Goal: Check status: Check status

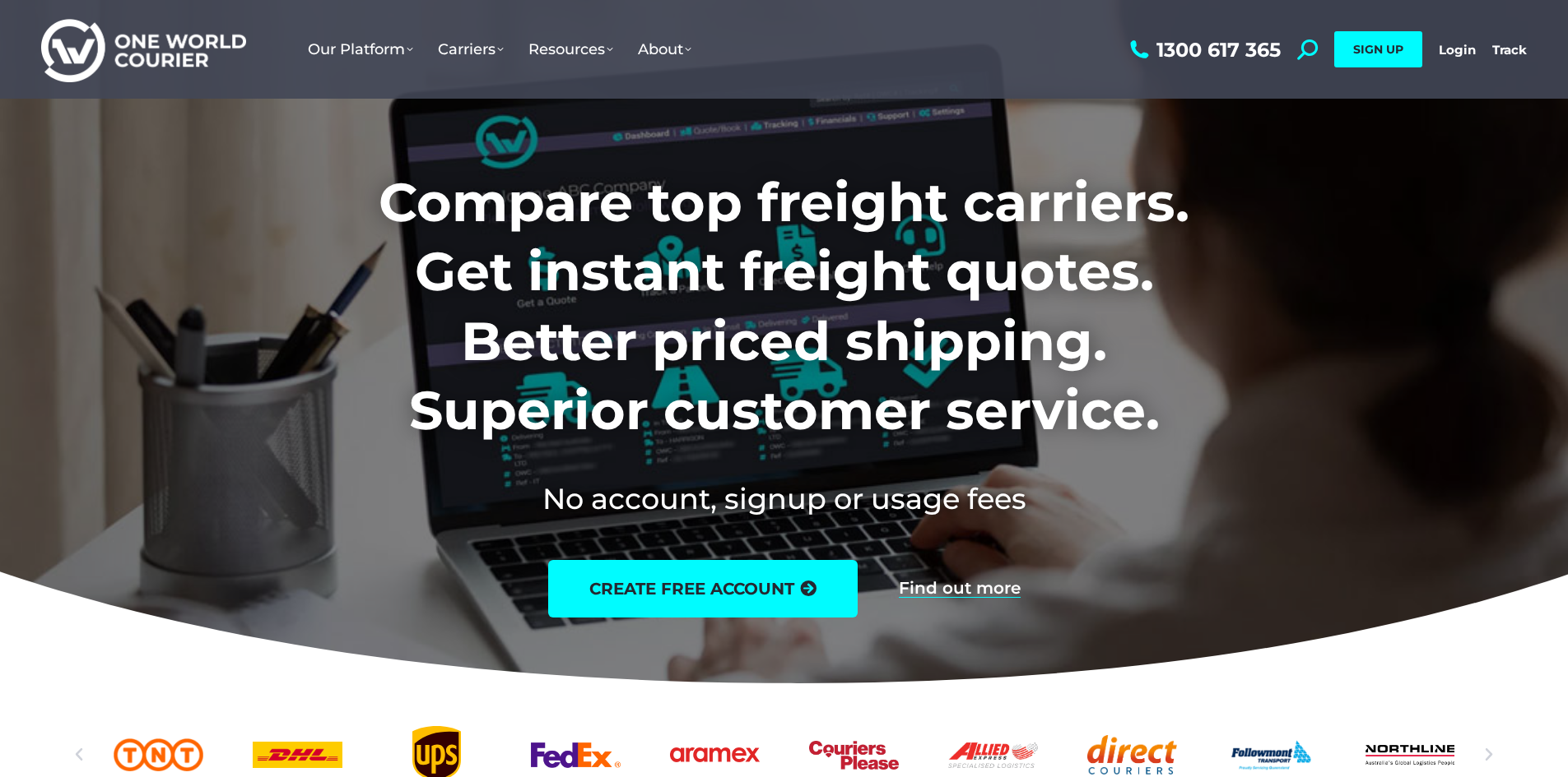
drag, startPoint x: 1448, startPoint y: 52, endPoint x: 1432, endPoint y: 65, distance: 20.6
click at [1448, 52] on link "Login" at bounding box center [1457, 49] width 37 height 15
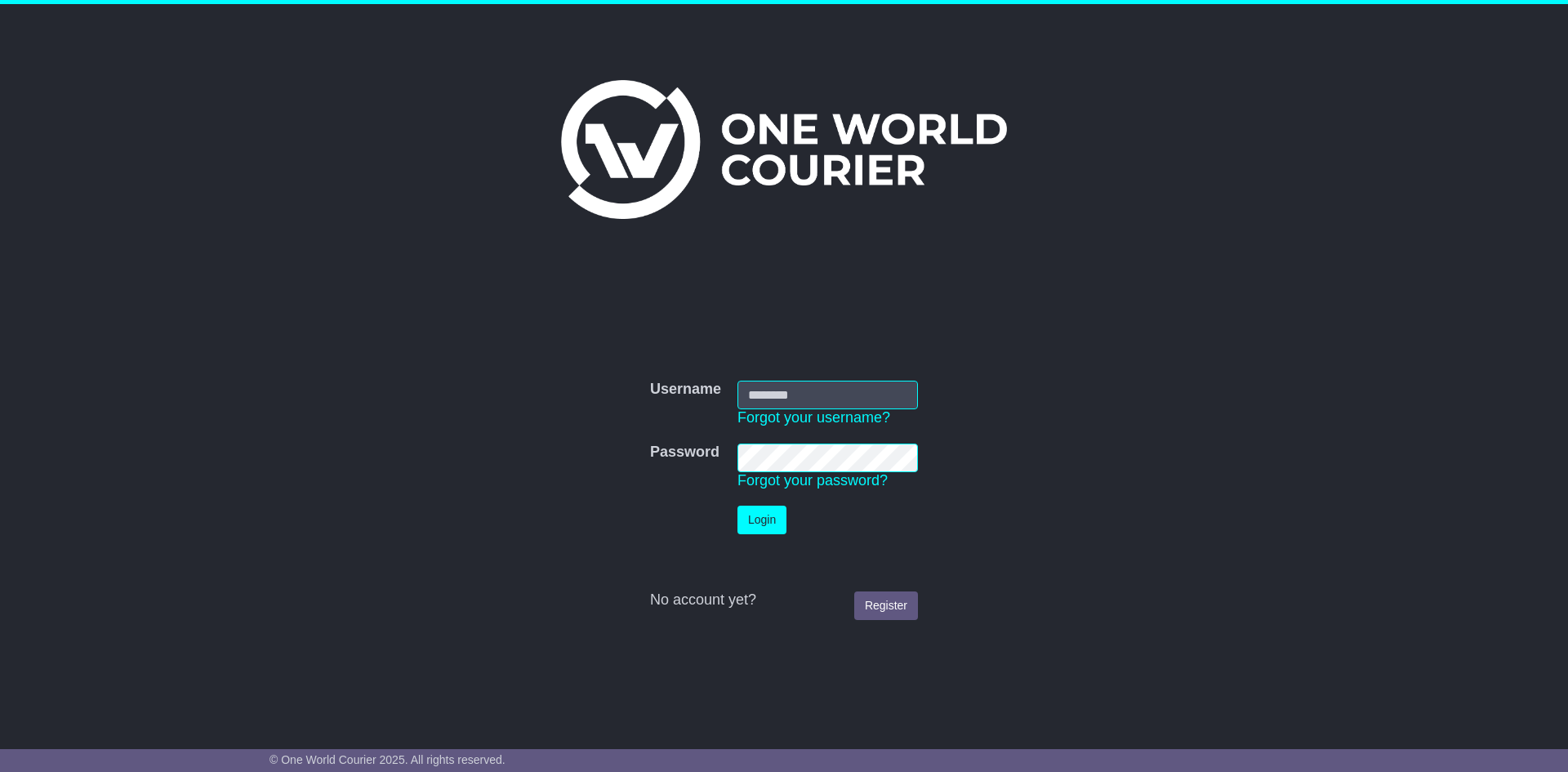
click at [800, 398] on input "Username" at bounding box center [828, 395] width 181 height 29
type input "**********"
click at [761, 517] on button "Login" at bounding box center [762, 521] width 49 height 29
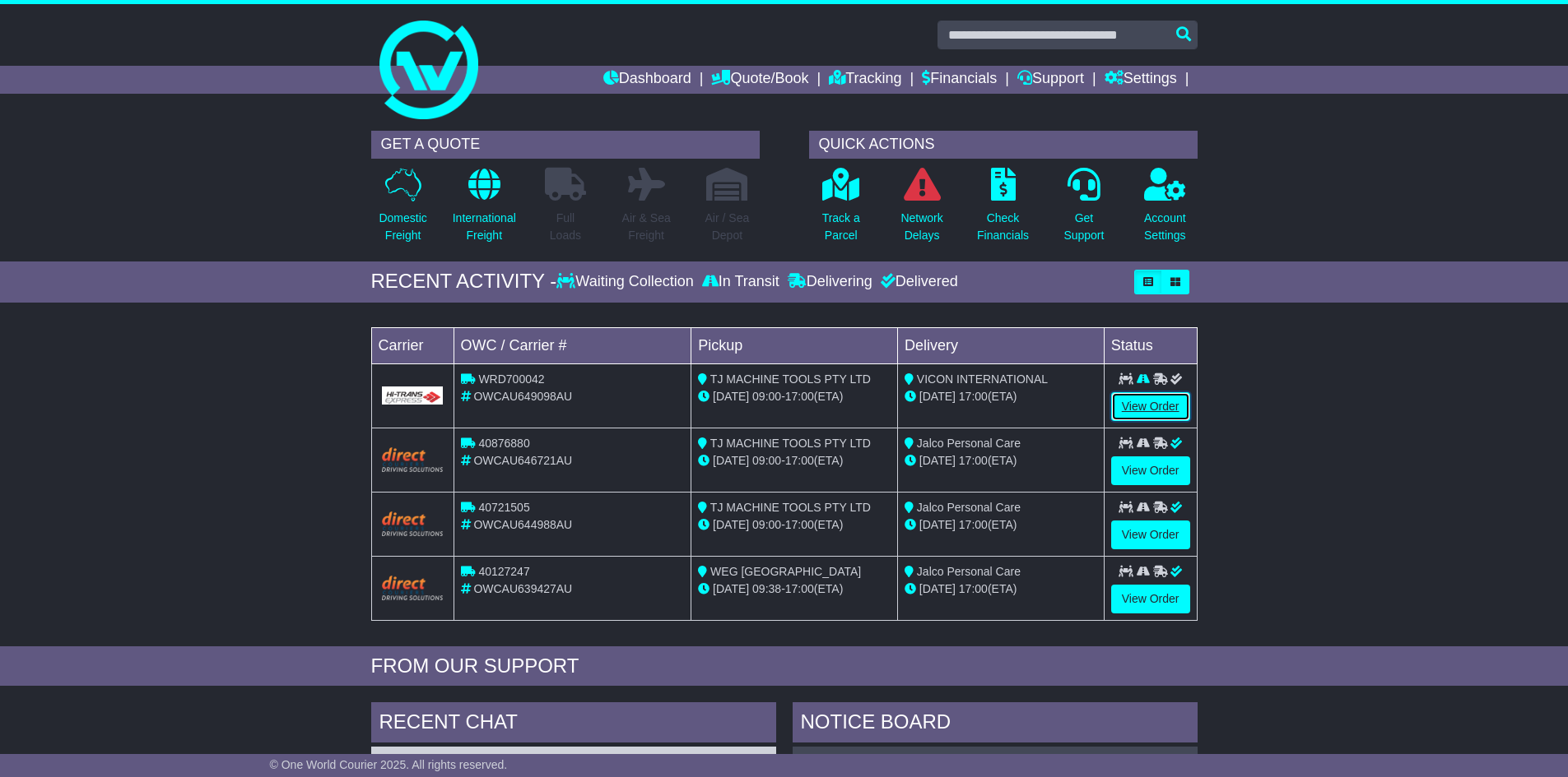
click at [1145, 417] on link "View Order" at bounding box center [1151, 406] width 79 height 29
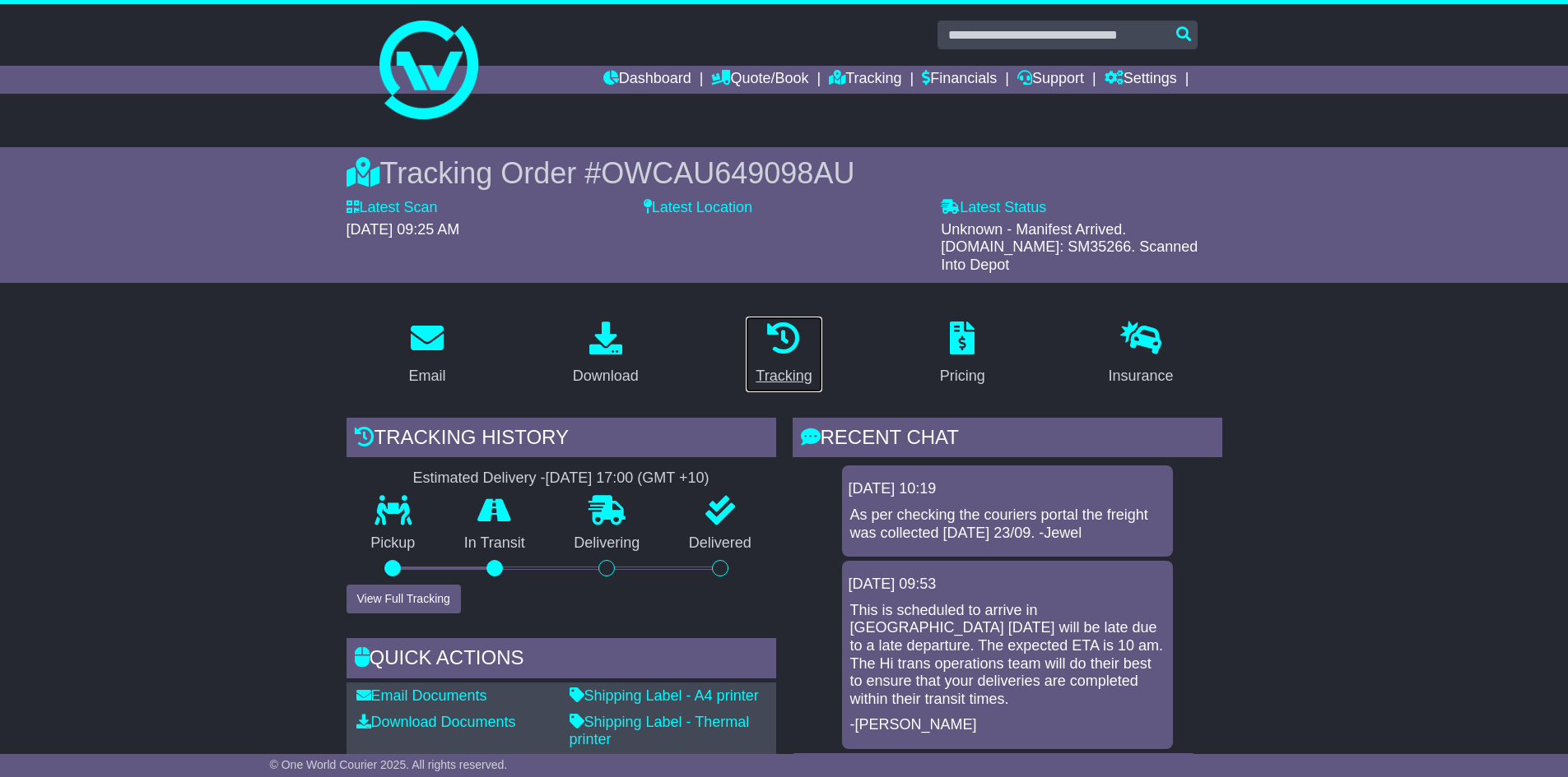
click at [771, 365] on div "Tracking" at bounding box center [784, 376] width 56 height 22
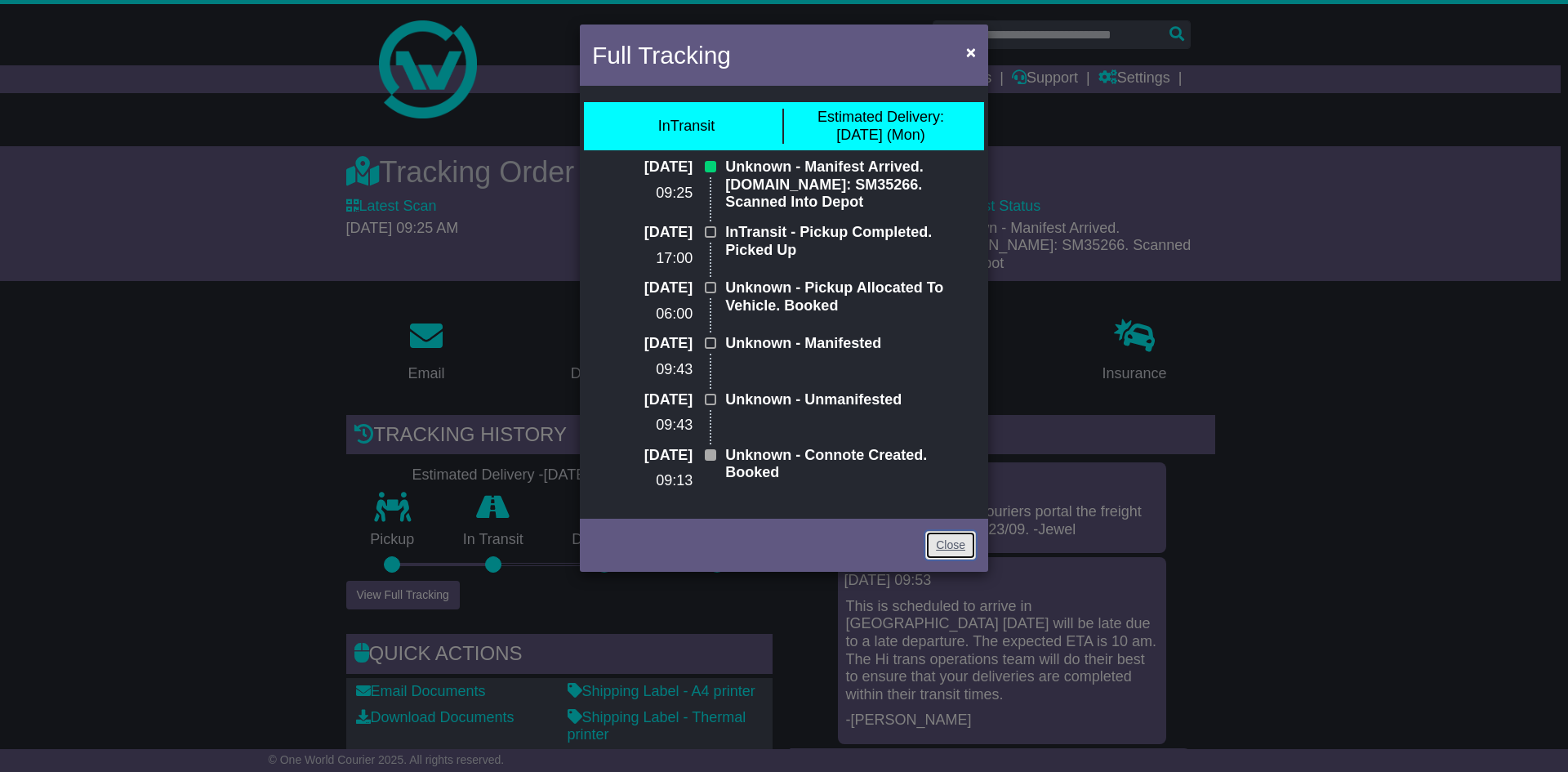
click at [967, 544] on link "Close" at bounding box center [951, 546] width 51 height 29
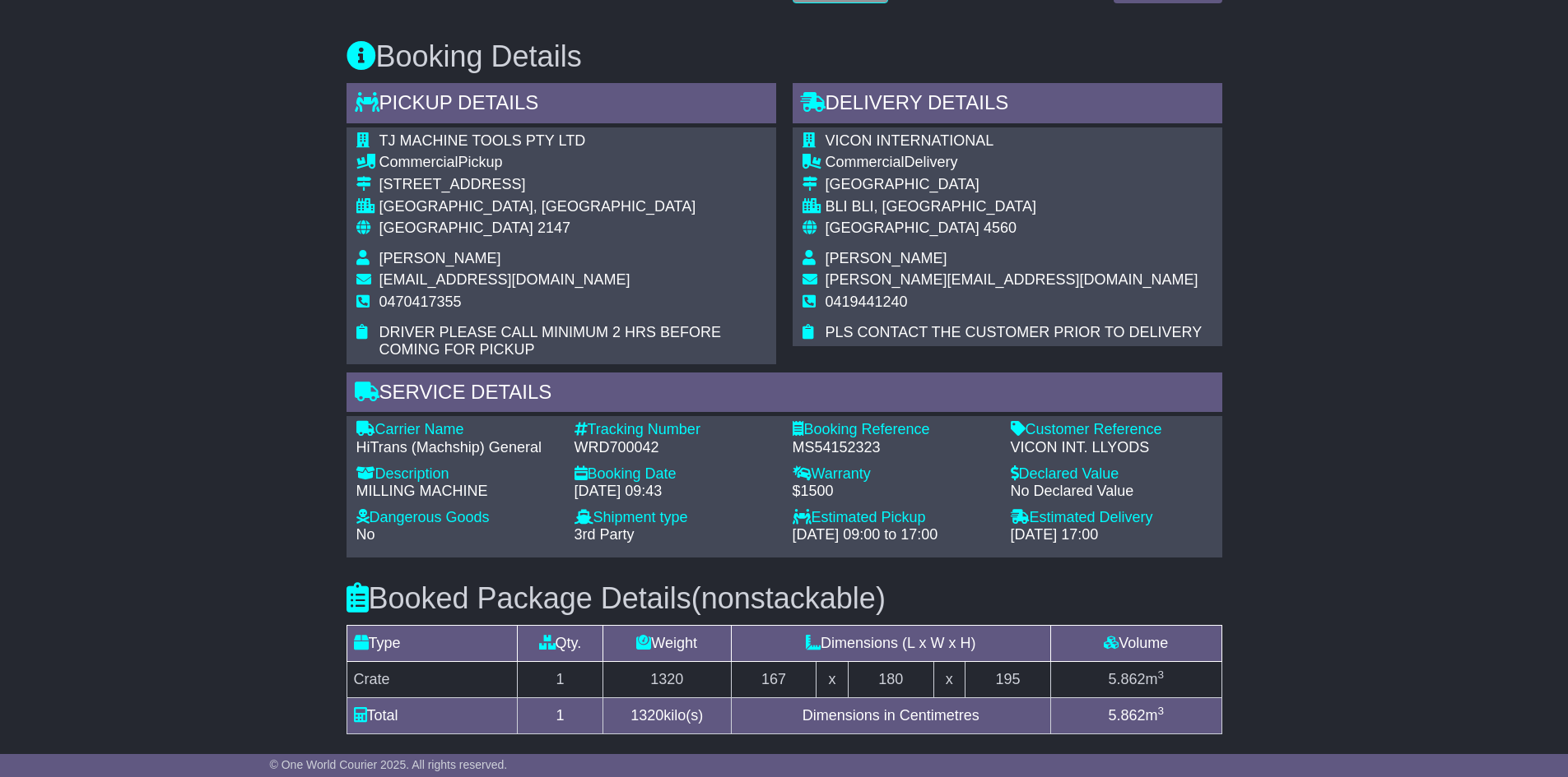
scroll to position [905, 0]
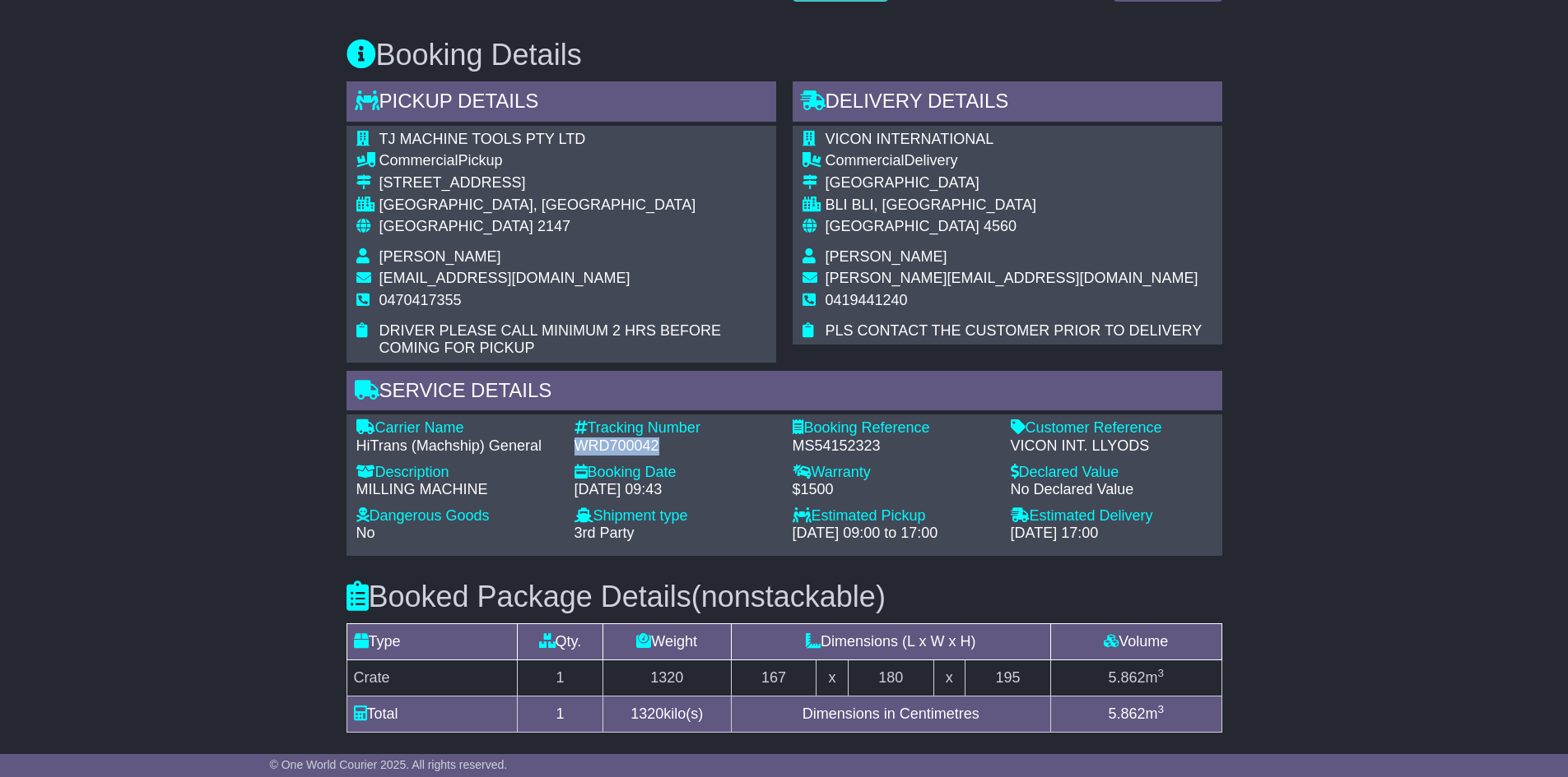
drag, startPoint x: 574, startPoint y: 429, endPoint x: 678, endPoint y: 431, distance: 104.0
click at [678, 438] on div "WRD700042" at bounding box center [675, 447] width 202 height 18
copy div "WRD700042"
